Goal: Information Seeking & Learning: Find specific fact

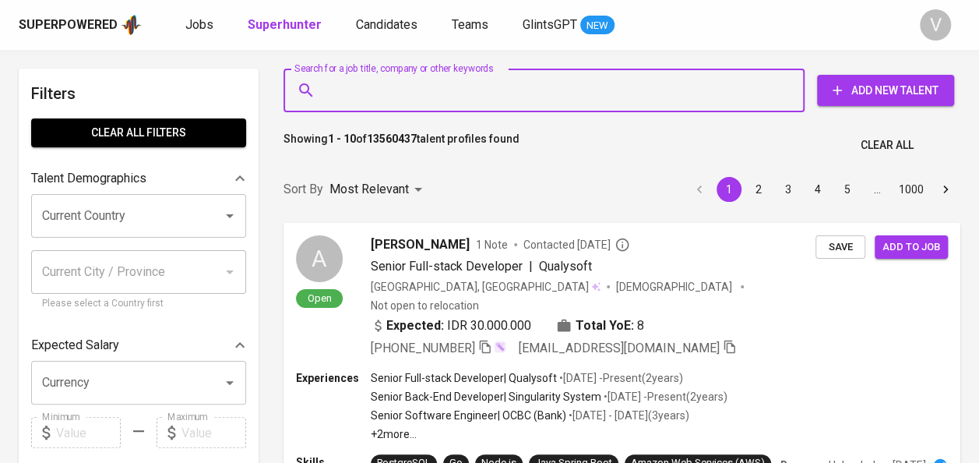
click at [386, 91] on input "Search for a job title, company or other keywords" at bounding box center [548, 91] width 452 height 30
paste input "PT [PERSON_NAME]"
type input "PT [PERSON_NAME]"
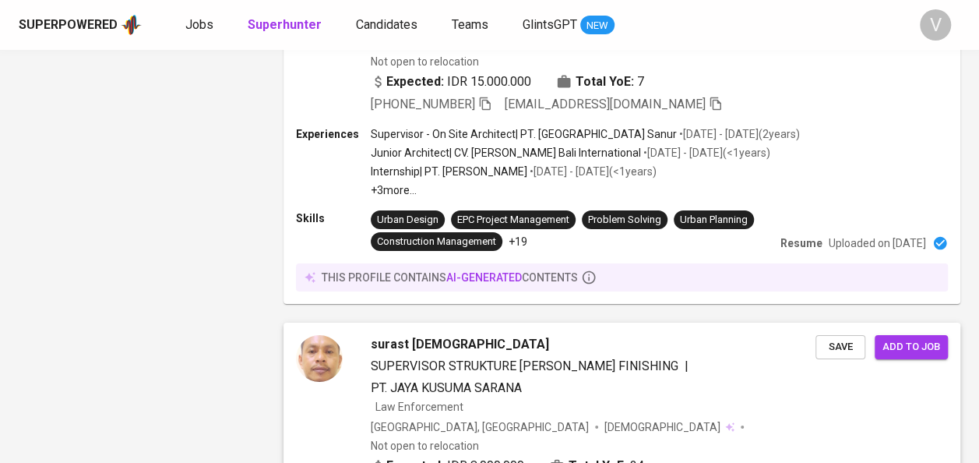
scroll to position [2685, 0]
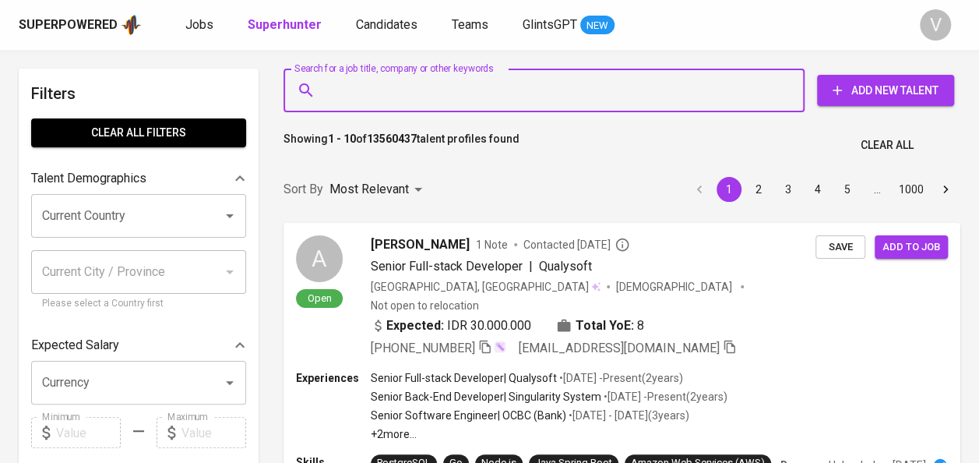
click at [389, 99] on input "Search for a job title, company or other keywords" at bounding box center [548, 91] width 452 height 30
paste input "Mellania Adha"
type input "Mellania Adha"
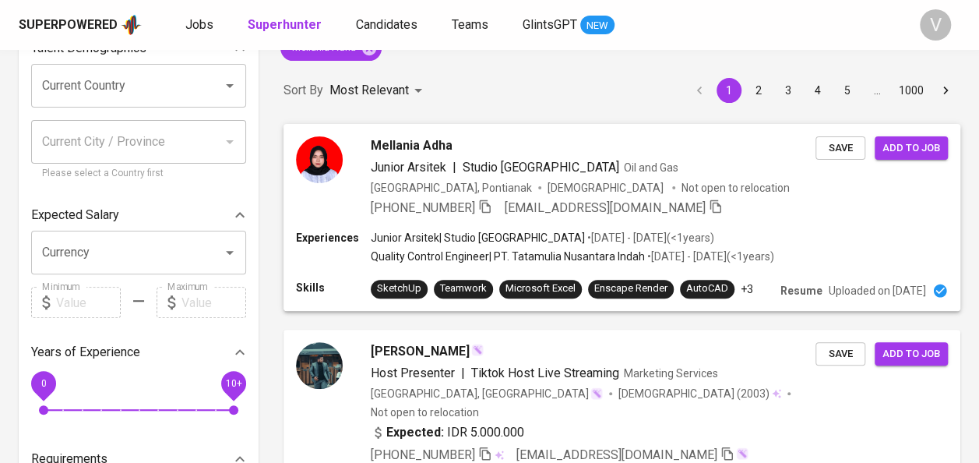
scroll to position [131, 0]
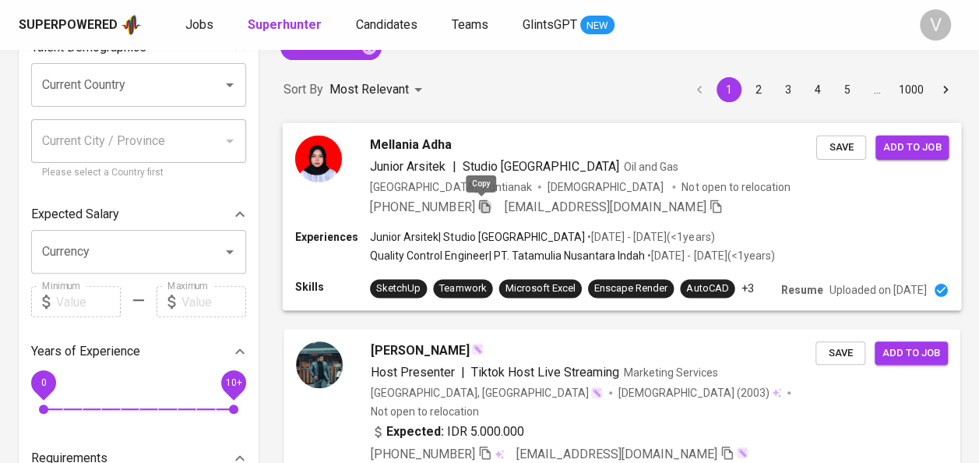
click at [484, 206] on icon "button" at bounding box center [484, 206] width 14 height 14
